Goal: Book appointment/travel/reservation

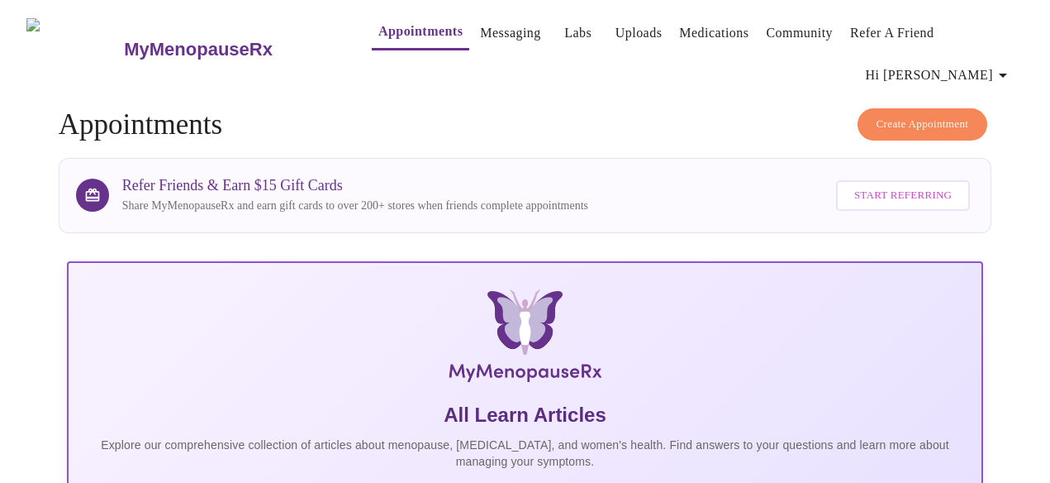
click at [143, 39] on h3 "MyMenopauseRx" at bounding box center [198, 49] width 149 height 21
click at [687, 40] on link "Medications" at bounding box center [713, 32] width 69 height 23
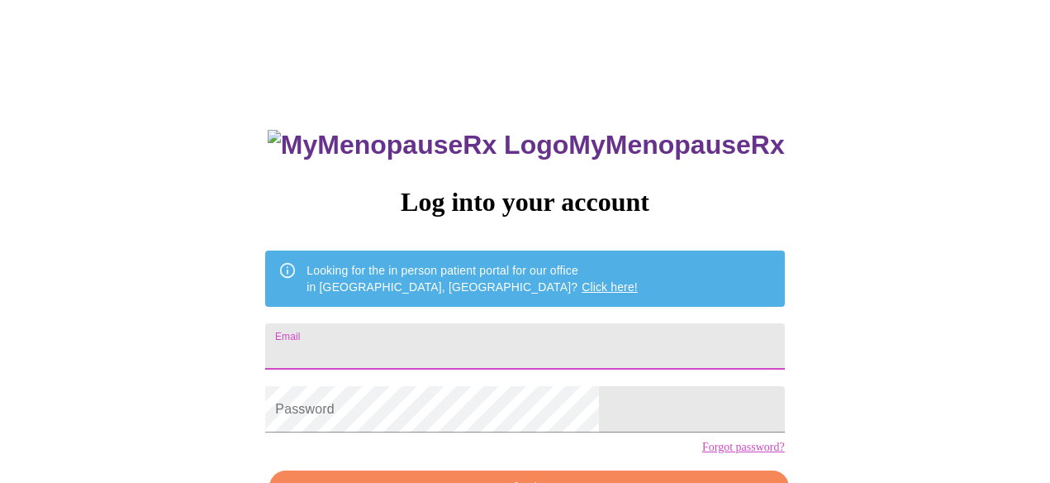
click at [482, 341] on input "Email" at bounding box center [524, 346] width 519 height 46
type input "[EMAIL_ADDRESS][DOMAIN_NAME]"
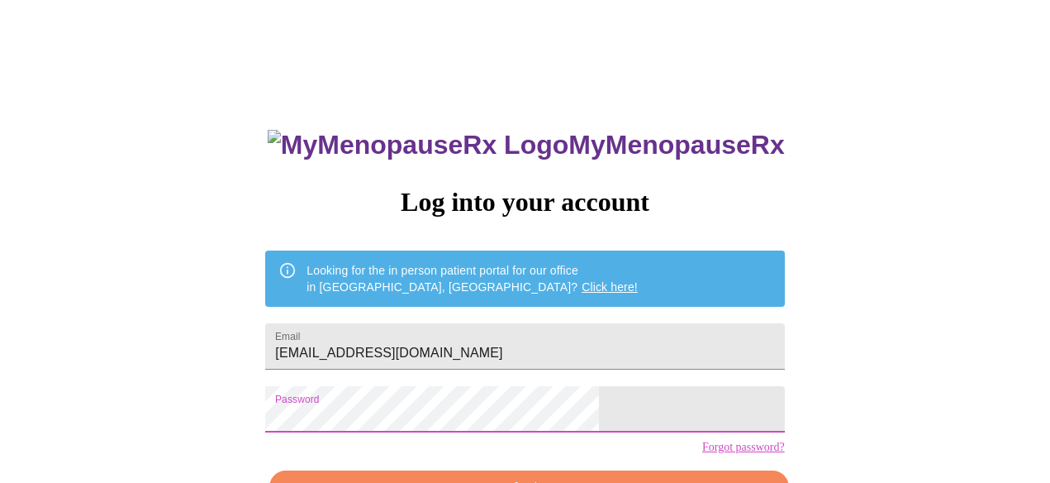
scroll to position [104, 0]
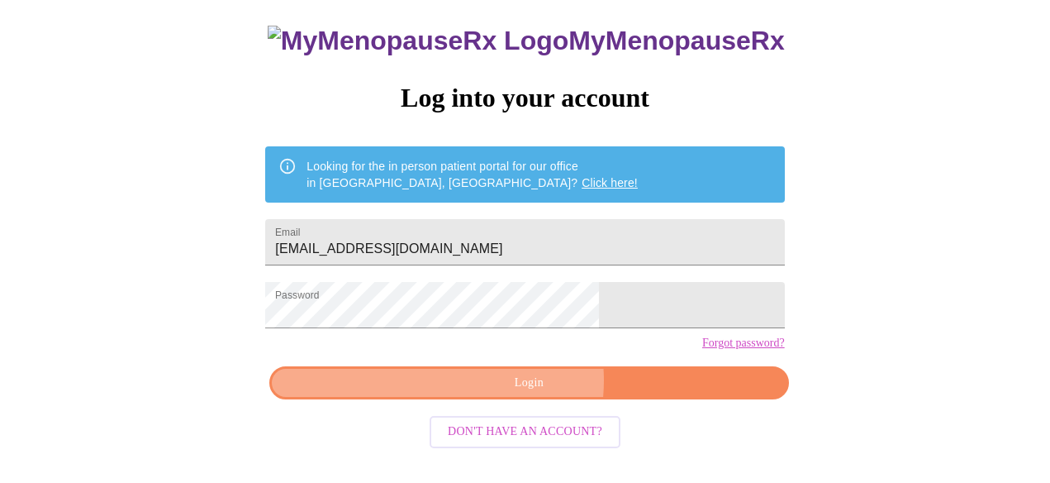
click at [508, 393] on span "Login" at bounding box center [528, 383] width 481 height 21
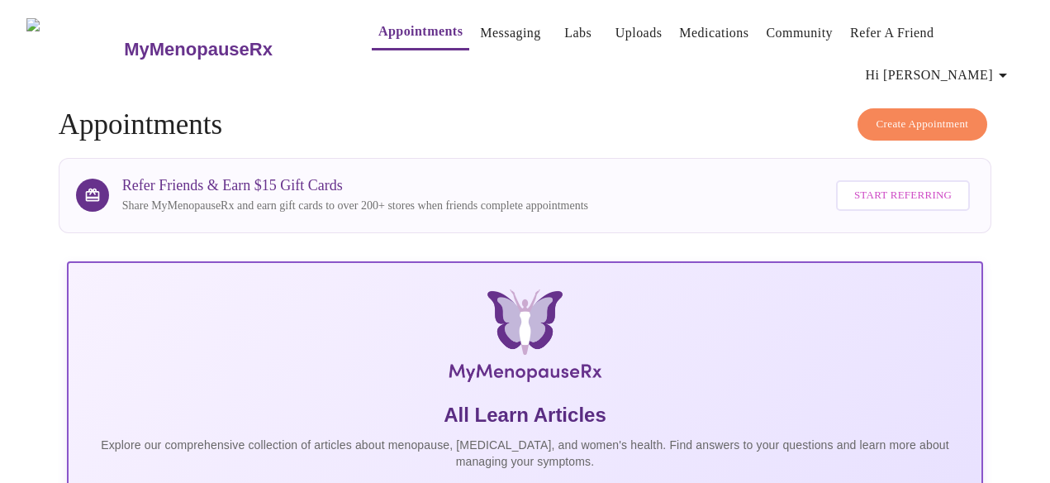
click at [900, 115] on span "Create Appointment" at bounding box center [923, 124] width 93 height 19
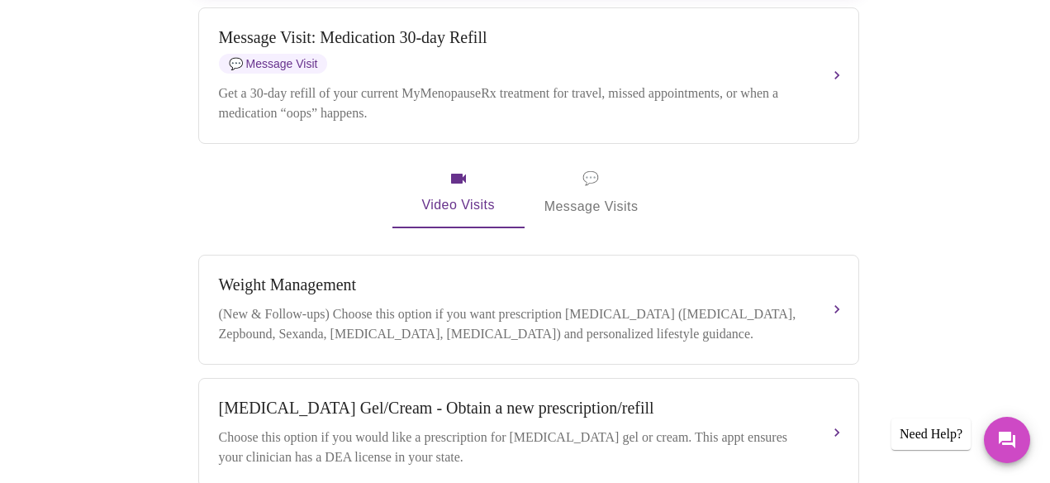
scroll to position [555, 0]
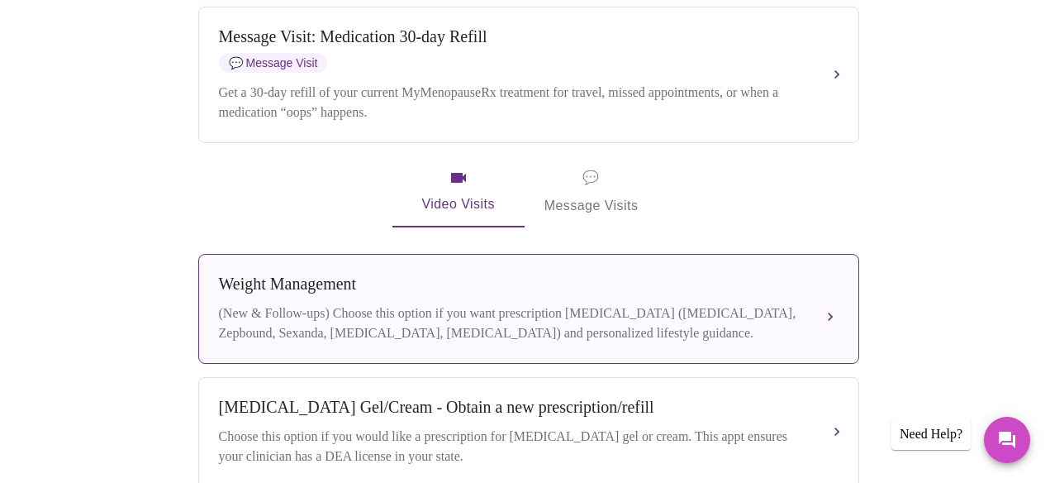
click at [757, 307] on div "(New & Follow-ups) Choose this option if you want prescription [MEDICAL_DATA] (…" at bounding box center [512, 323] width 587 height 40
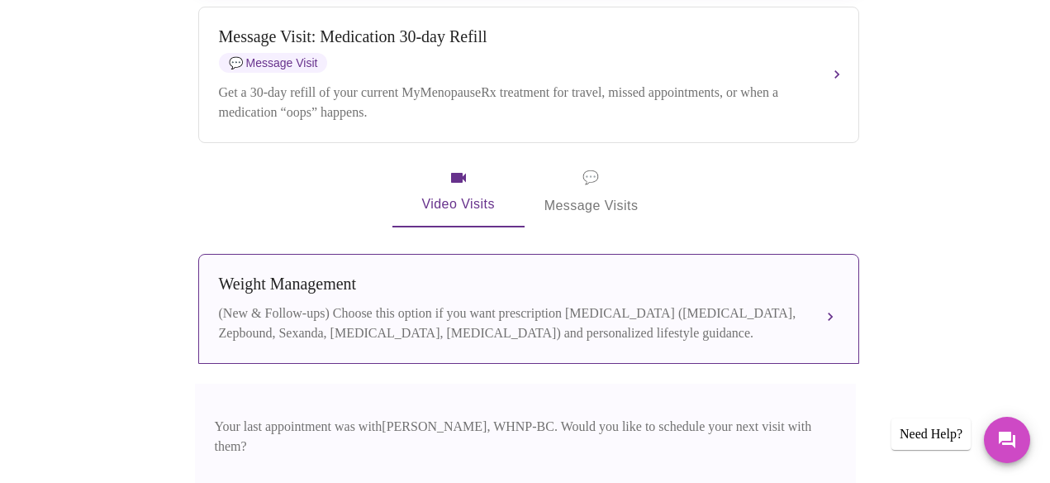
click at [806, 280] on div "[MEDICAL_DATA] (New & Follow-ups) Choose this option if you want prescription […" at bounding box center [529, 308] width 620 height 69
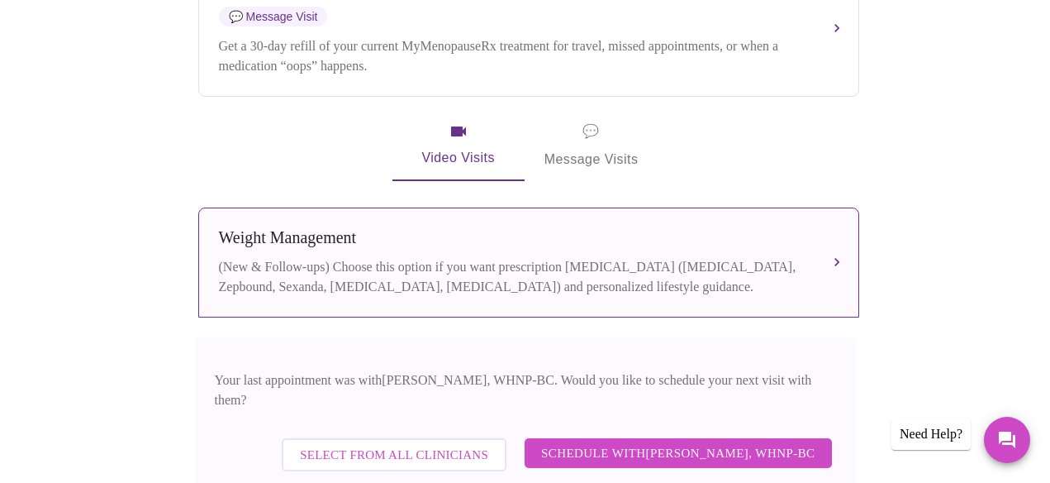
scroll to position [636, 0]
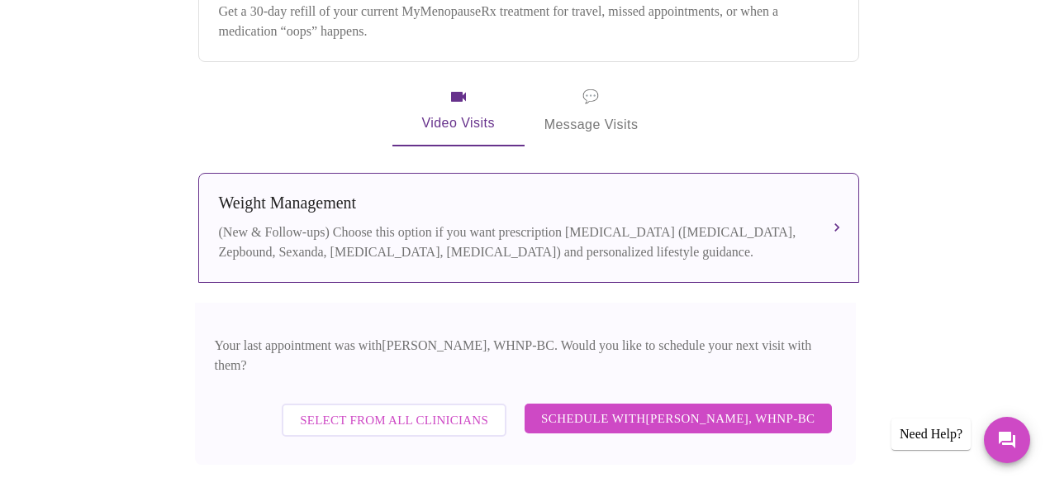
click at [465, 409] on span "Select from All Clinicians" at bounding box center [394, 419] width 188 height 21
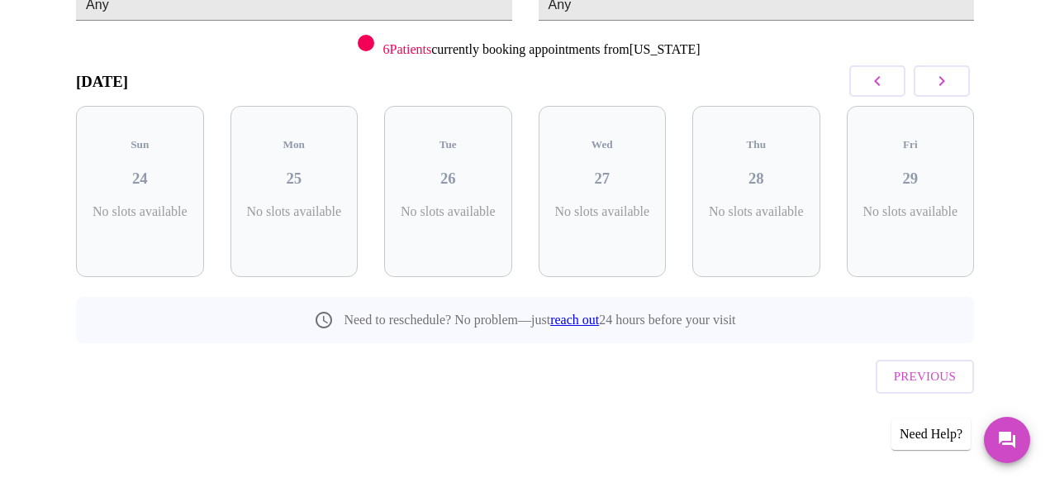
scroll to position [167, 0]
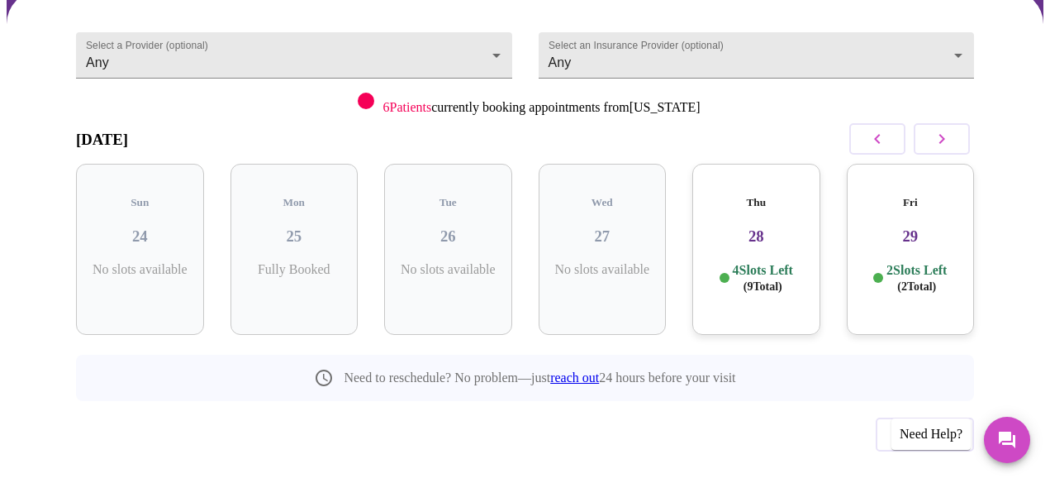
click at [778, 174] on div "Thu 28 4 Slots Left ( 9 Total)" at bounding box center [757, 249] width 128 height 171
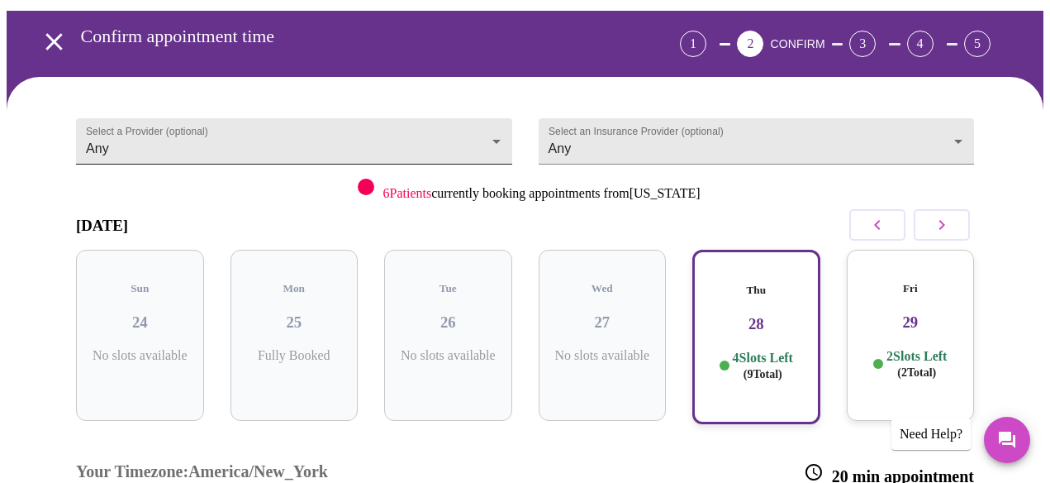
scroll to position [300, 0]
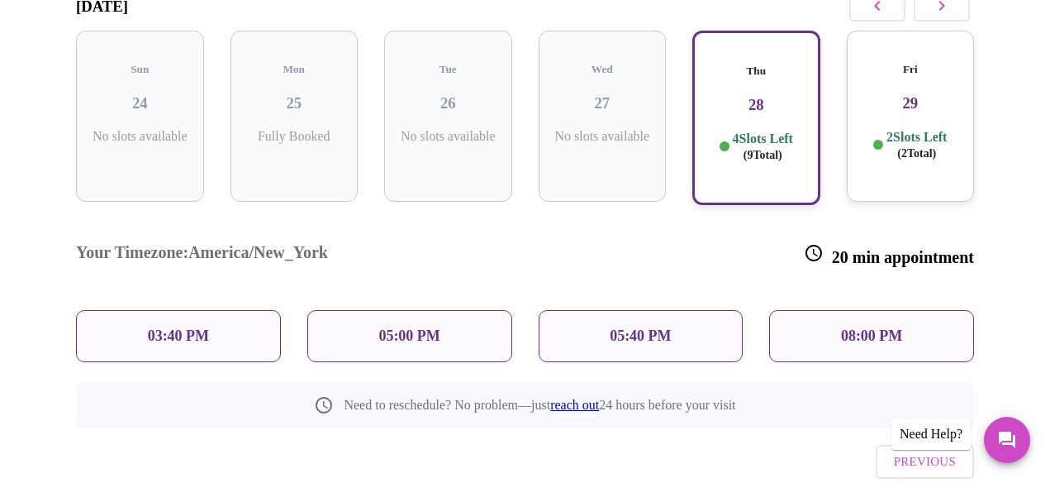
click at [709, 213] on div "Your Timezone: [GEOGRAPHIC_DATA]/New_York 20 min appointment" at bounding box center [525, 254] width 925 height 83
